Goal: Book appointment/travel/reservation

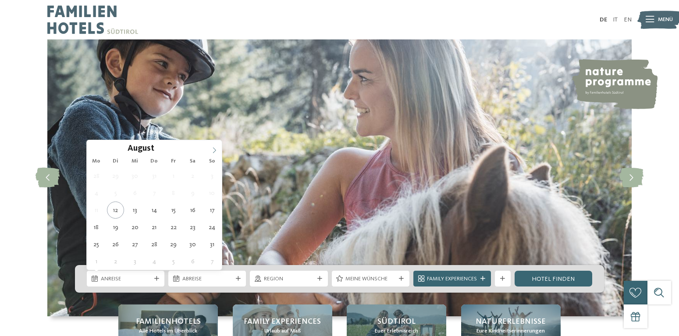
click at [215, 149] on icon at bounding box center [214, 150] width 6 height 6
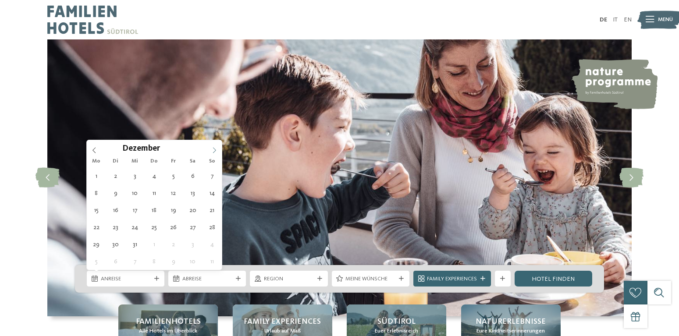
type input "****"
click at [215, 149] on icon at bounding box center [214, 150] width 6 height 6
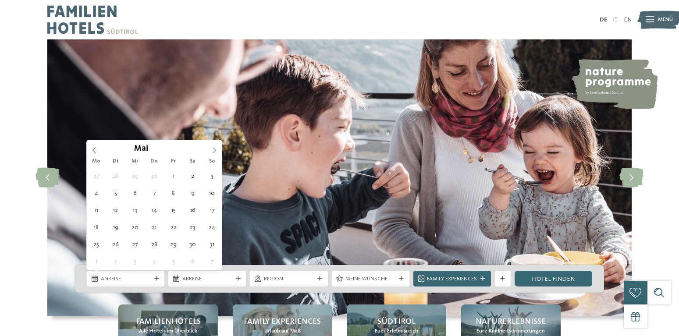
click at [215, 149] on icon at bounding box center [214, 150] width 6 height 6
type div "[DATE]"
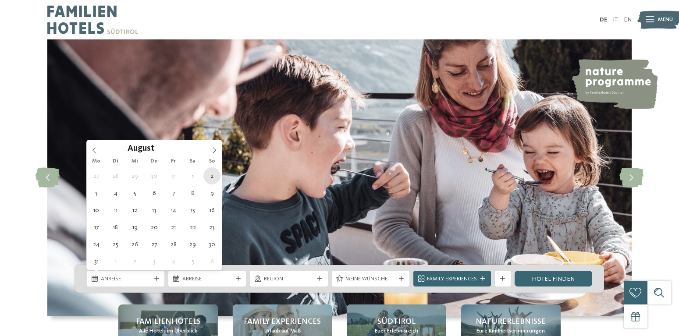
type input "****"
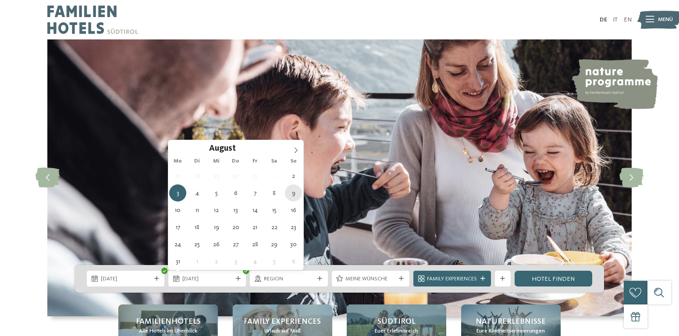
type div "[DATE]"
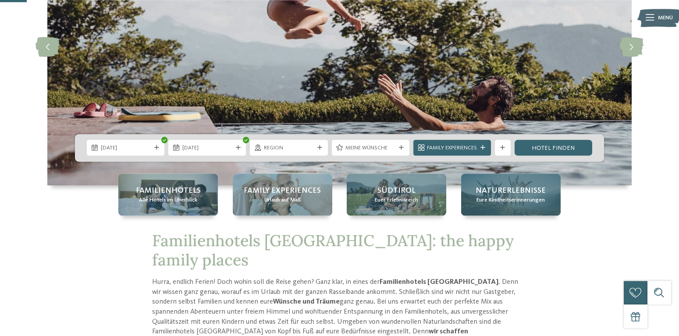
scroll to position [134, 0]
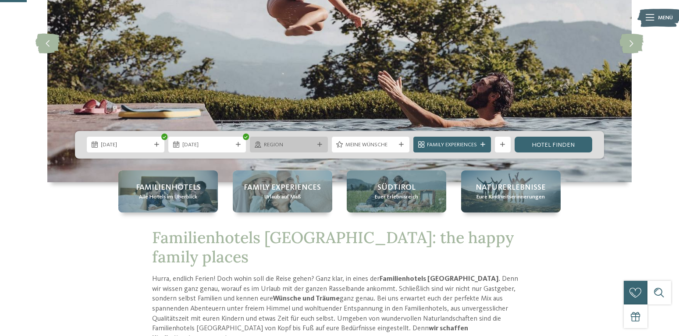
click at [309, 144] on span "Region" at bounding box center [289, 145] width 50 height 8
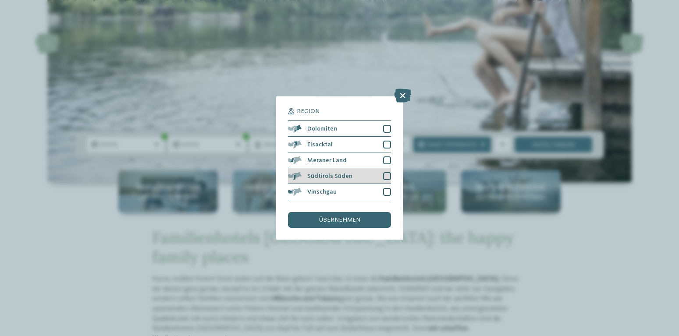
click at [330, 174] on span "Südtirols Süden" at bounding box center [329, 176] width 45 height 6
click at [343, 224] on div "übernehmen" at bounding box center [339, 220] width 103 height 16
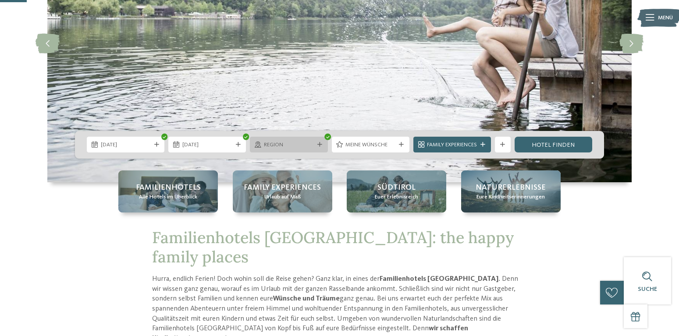
click at [314, 149] on div "Region" at bounding box center [289, 145] width 78 height 16
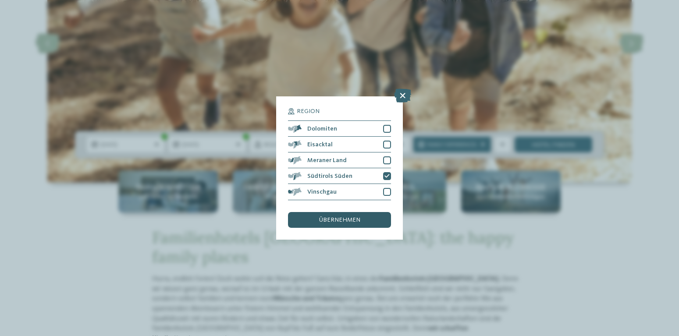
click at [353, 220] on span "übernehmen" at bounding box center [339, 220] width 41 height 6
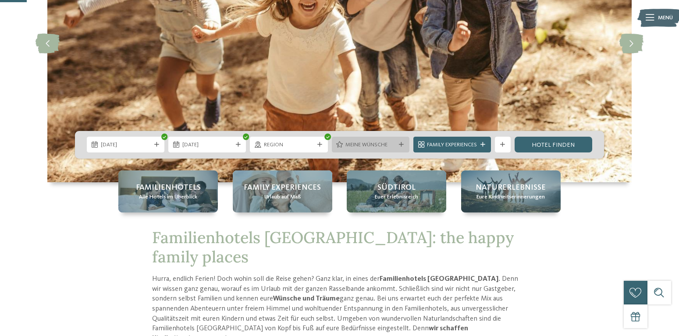
click at [373, 146] on span "Meine Wünsche" at bounding box center [370, 145] width 50 height 8
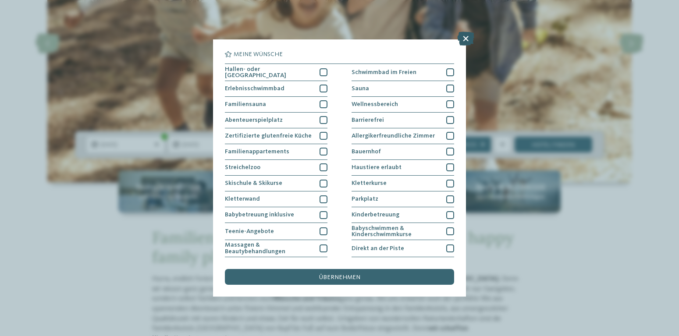
click at [464, 41] on icon at bounding box center [465, 39] width 17 height 14
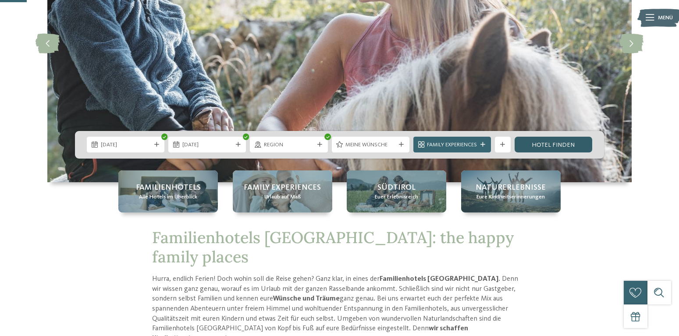
click at [536, 145] on link "Hotel finden" at bounding box center [554, 145] width 78 height 16
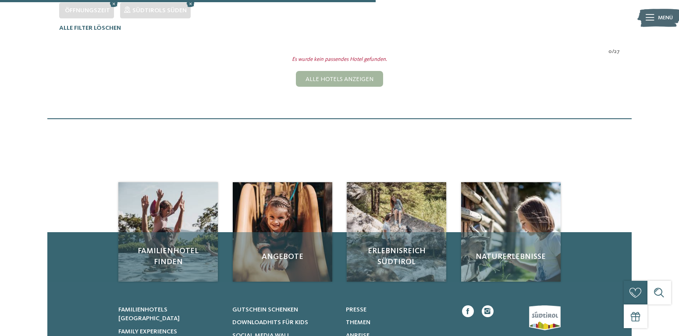
scroll to position [254, 0]
